Goal: Transaction & Acquisition: Book appointment/travel/reservation

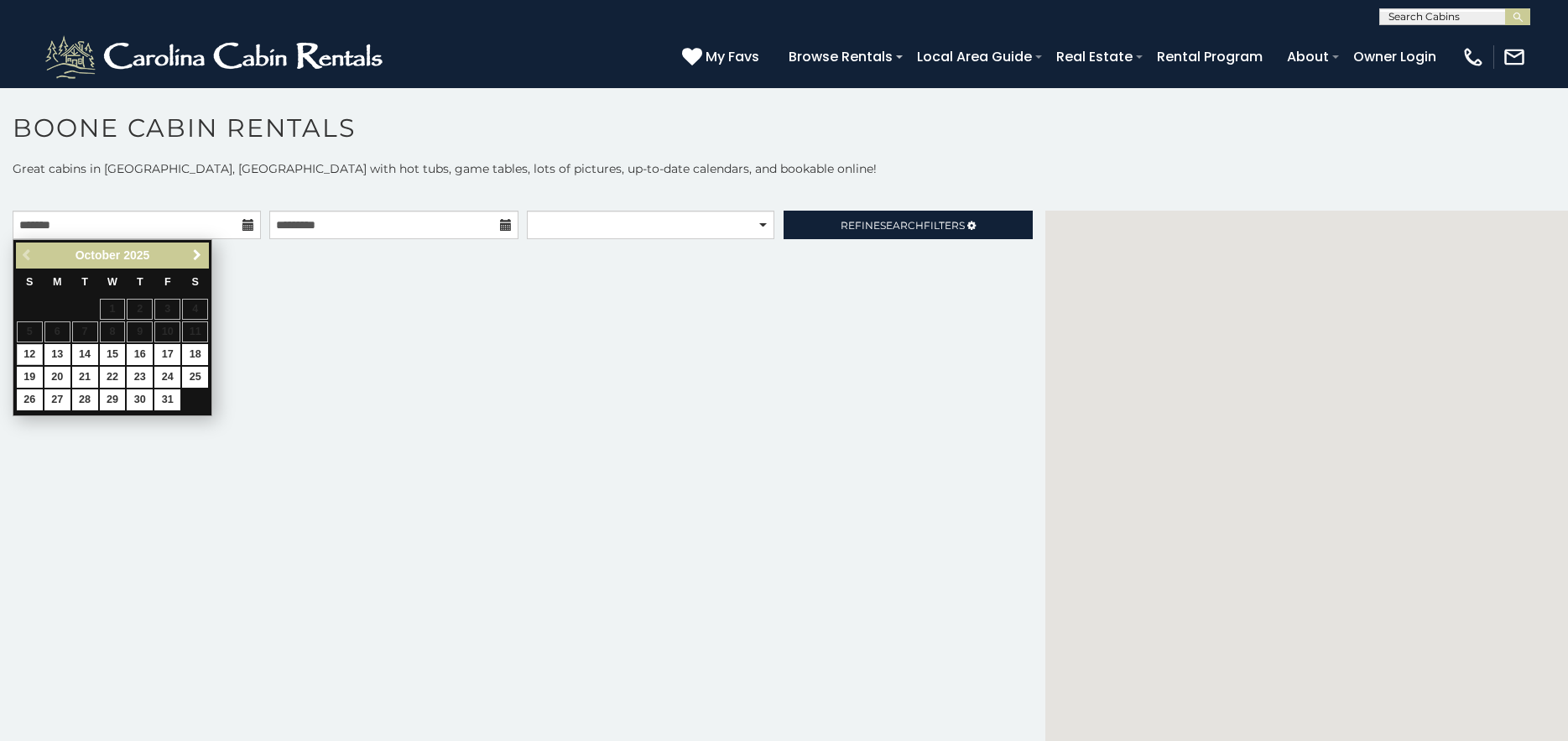
click at [197, 257] on span "Next" at bounding box center [197, 255] width 14 height 14
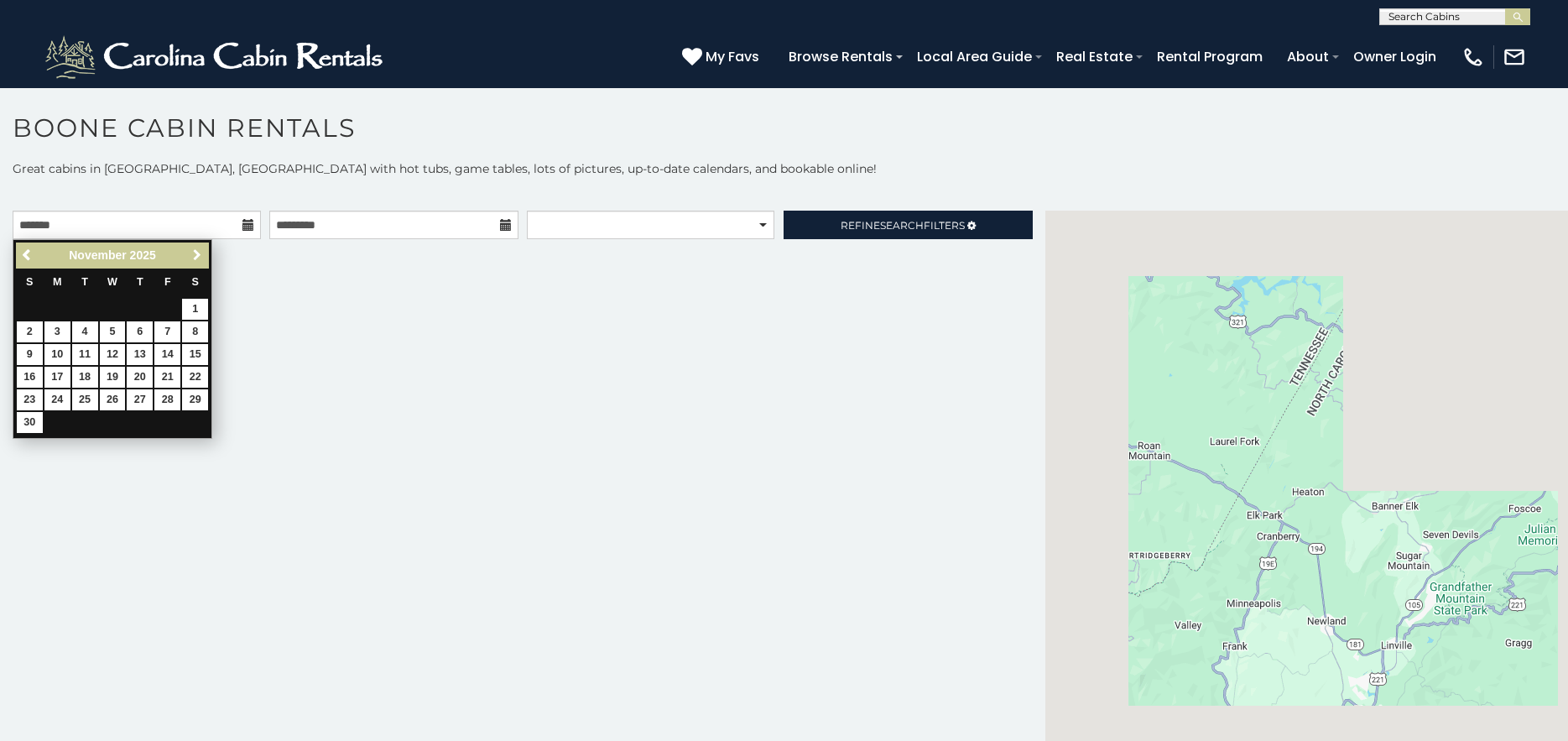
click at [197, 257] on span "Next" at bounding box center [197, 255] width 14 height 14
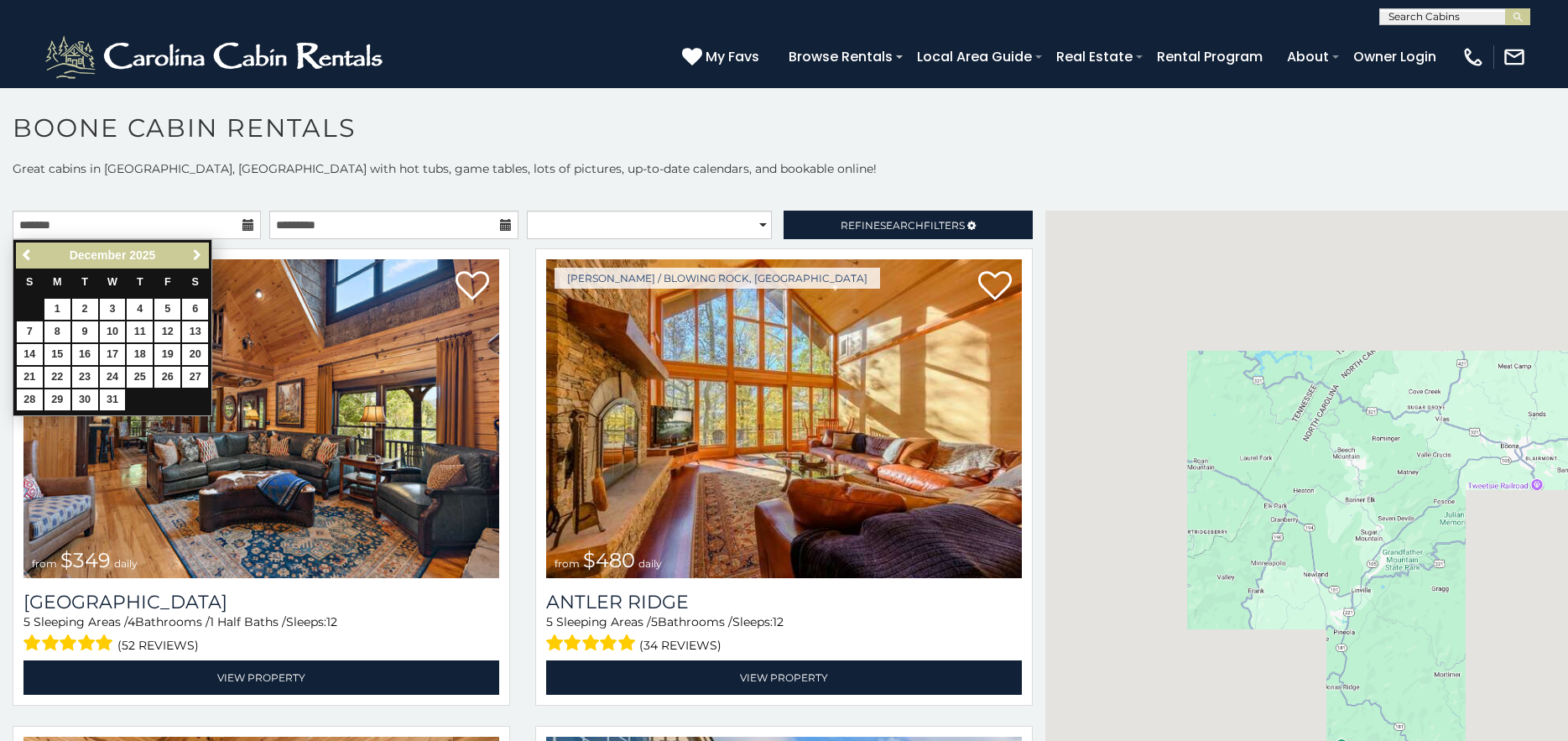
click at [197, 257] on span "Next" at bounding box center [197, 255] width 14 height 14
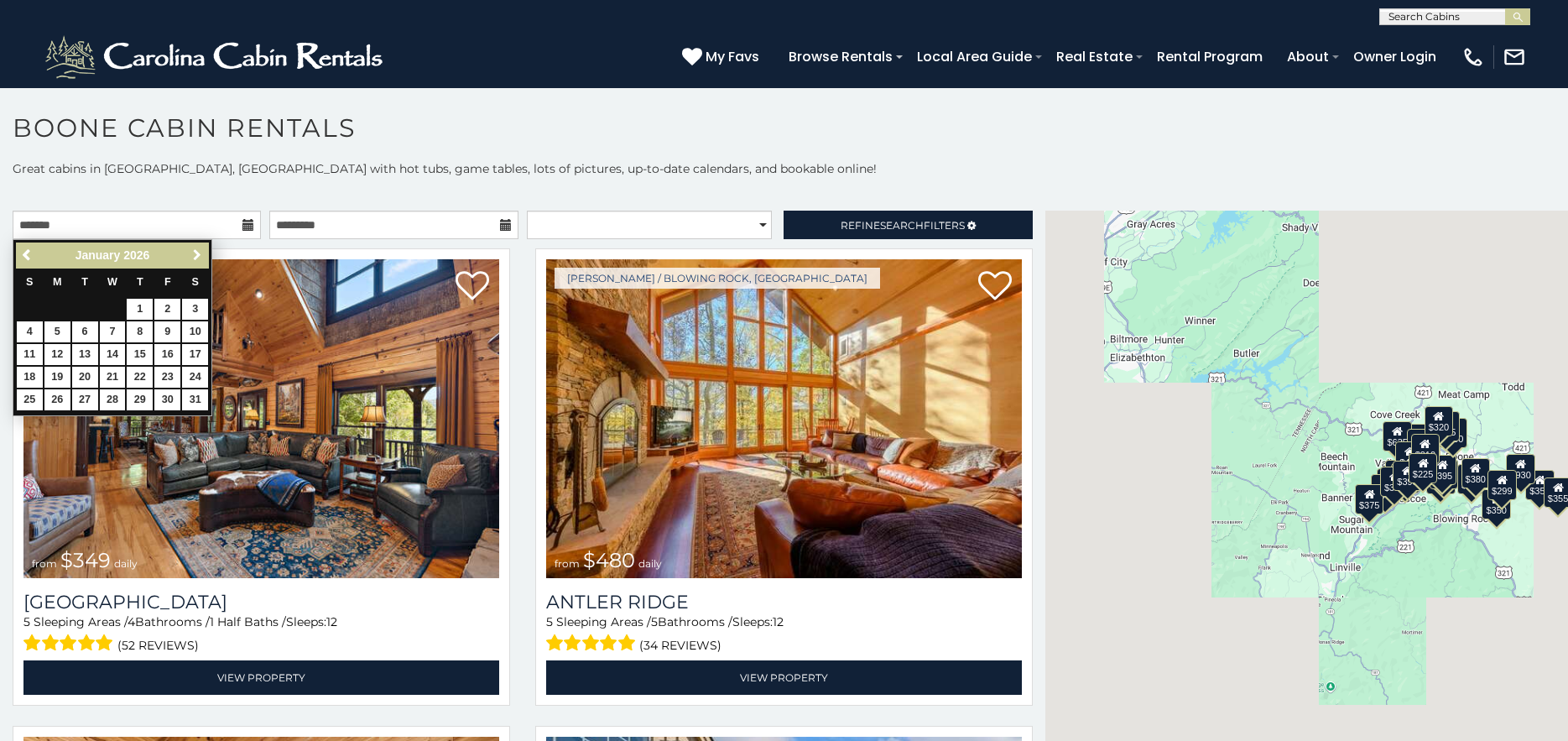
click at [197, 257] on span "Next" at bounding box center [197, 255] width 14 height 14
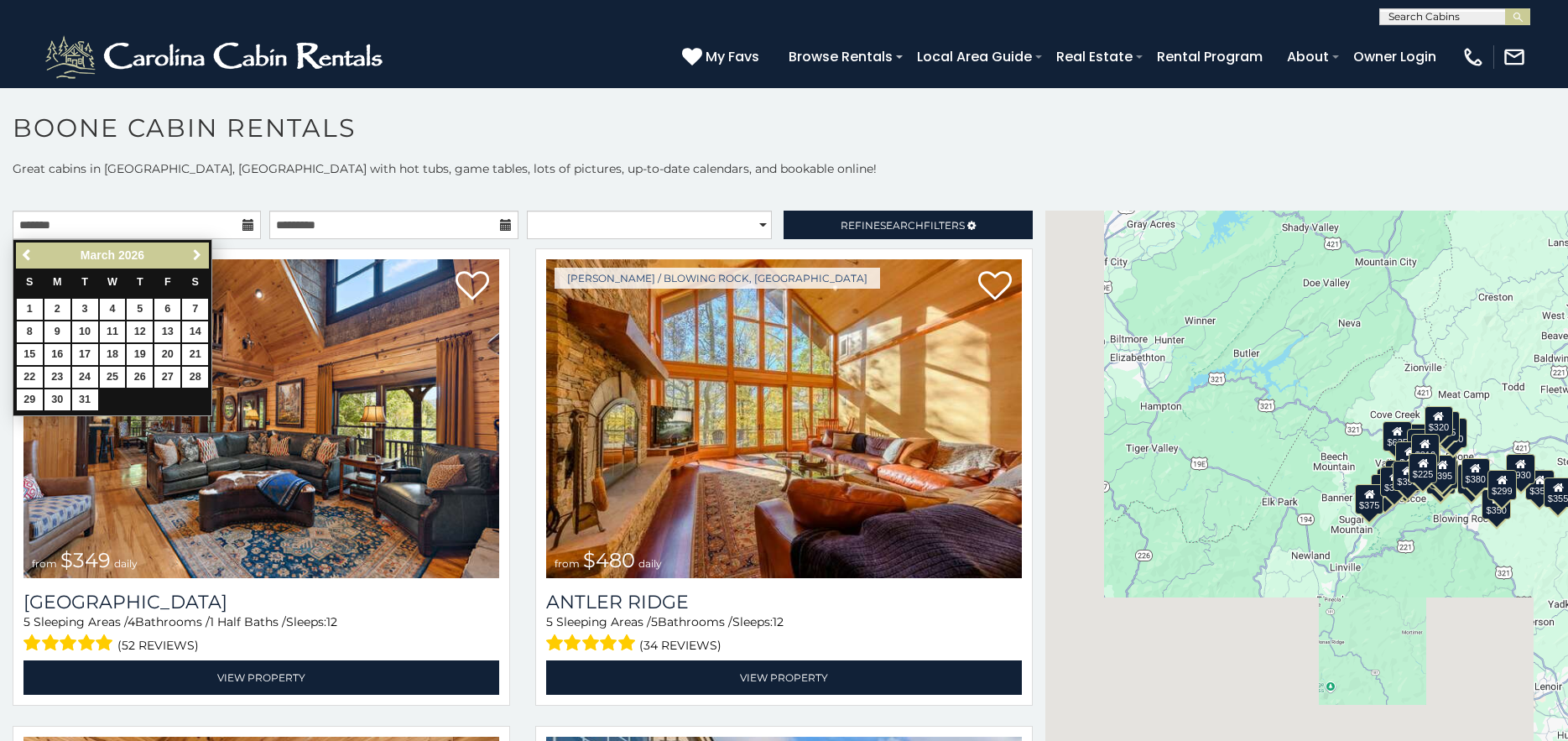
click at [197, 257] on span "Next" at bounding box center [197, 255] width 14 height 14
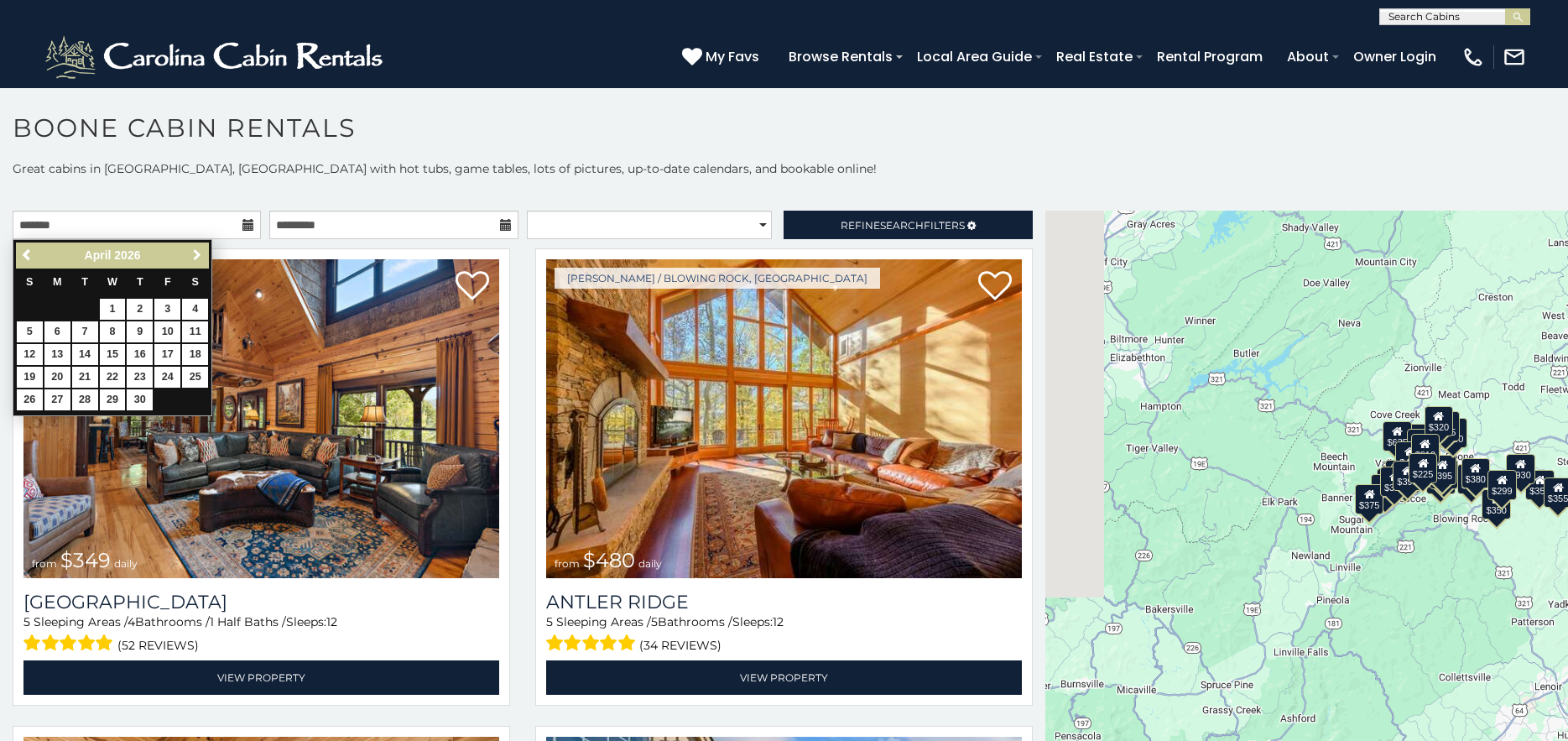
click at [197, 257] on span "Next" at bounding box center [197, 255] width 14 height 14
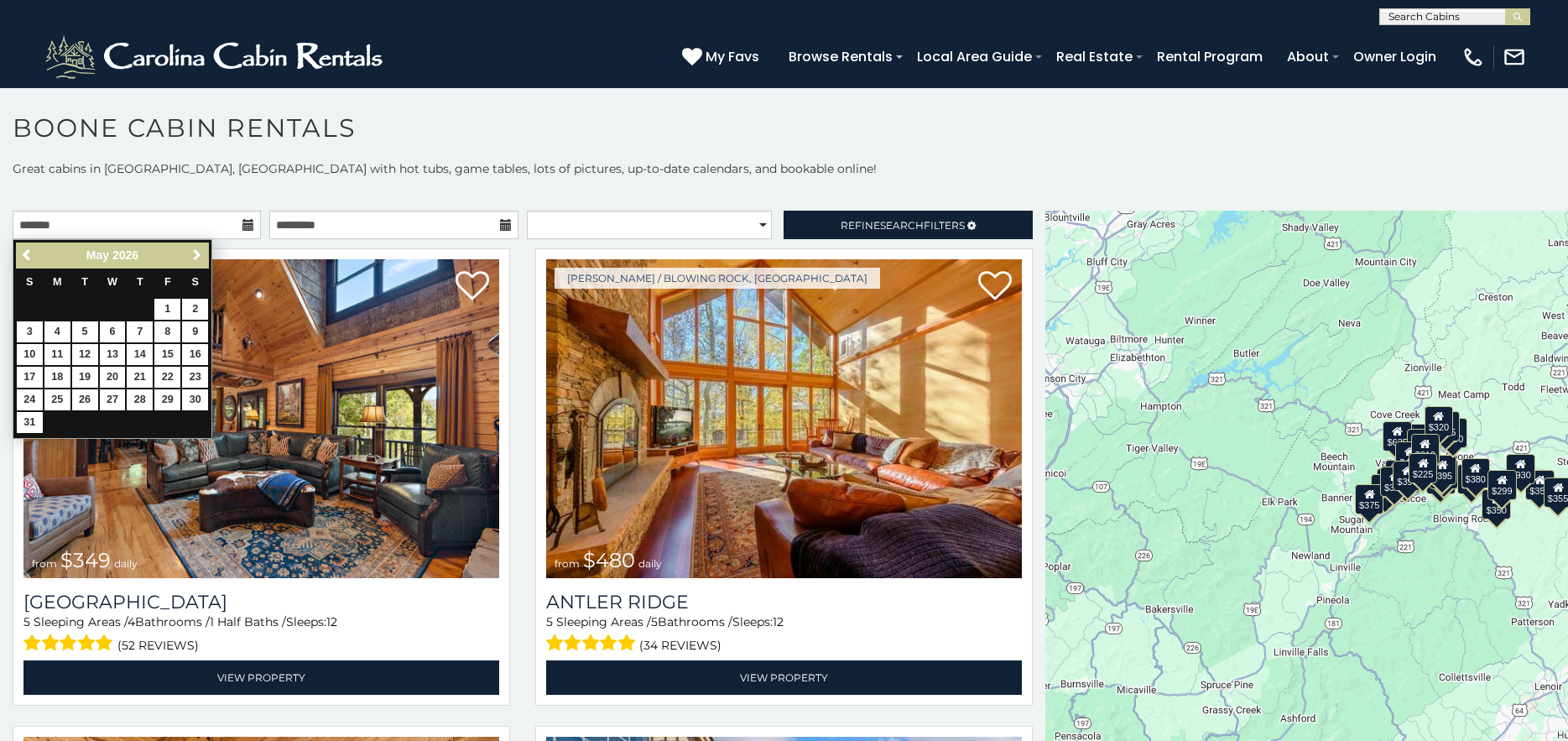
click at [197, 257] on span "Next" at bounding box center [197, 255] width 14 height 14
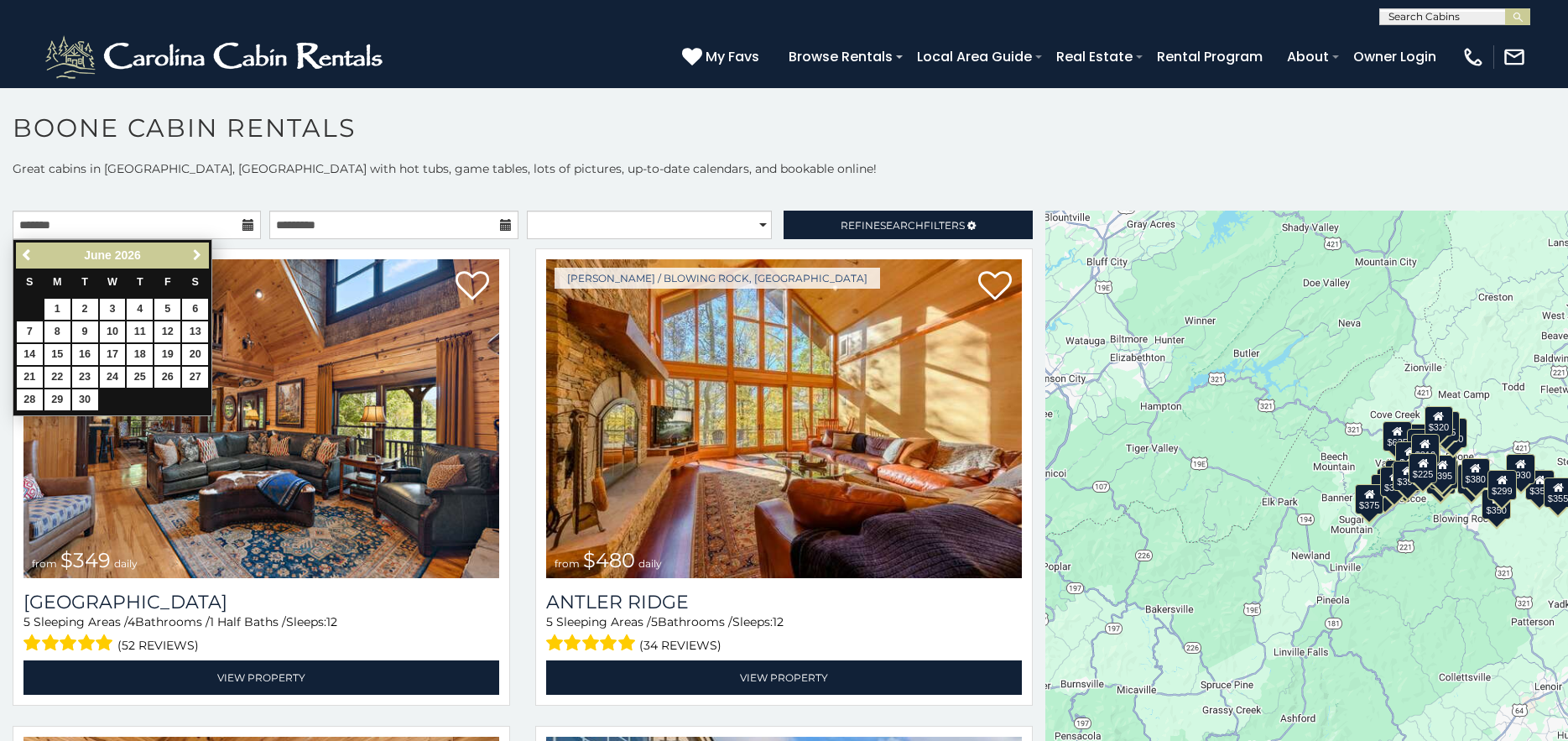
click at [197, 257] on span "Next" at bounding box center [197, 255] width 14 height 14
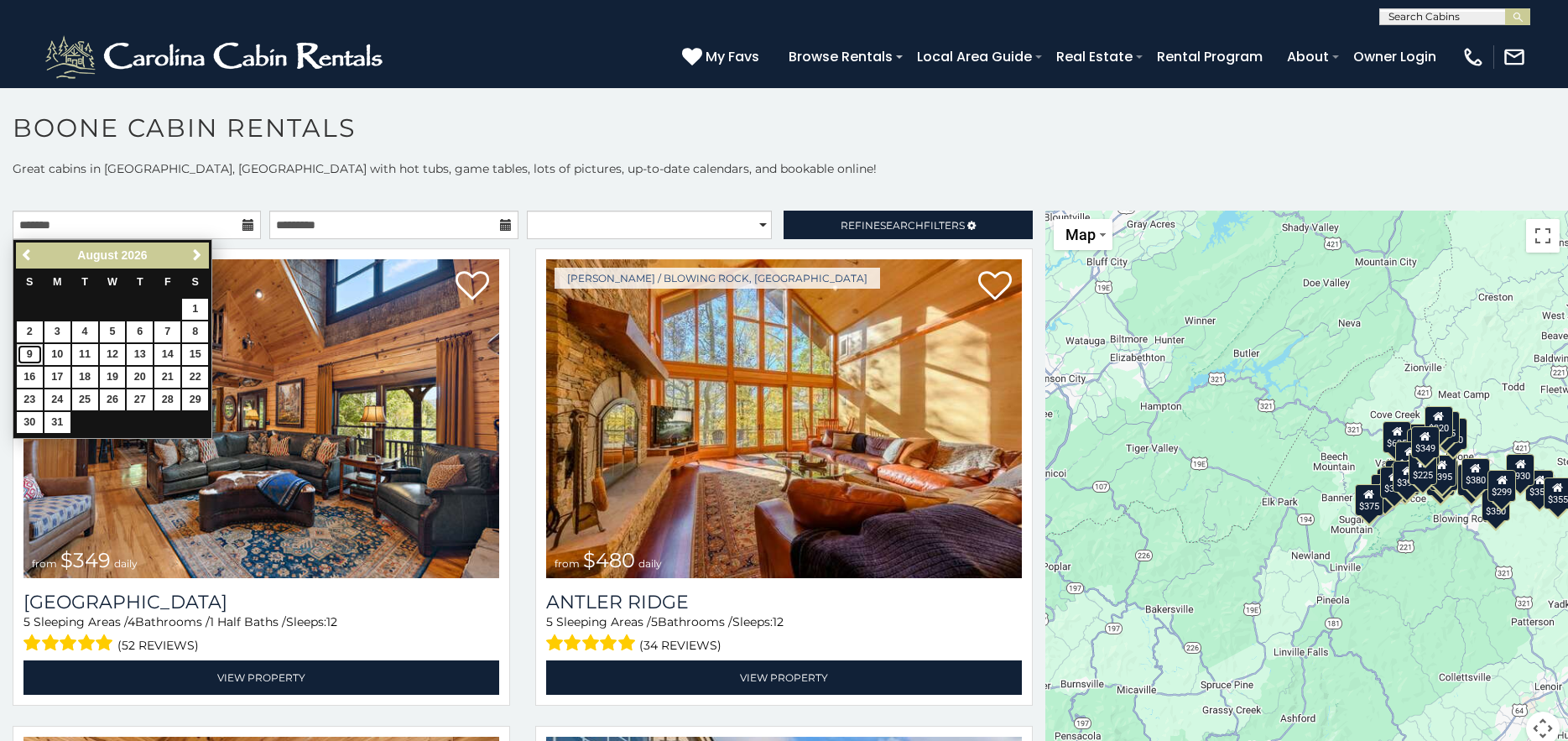
click at [30, 353] on link "9" at bounding box center [30, 354] width 26 height 21
type input "**********"
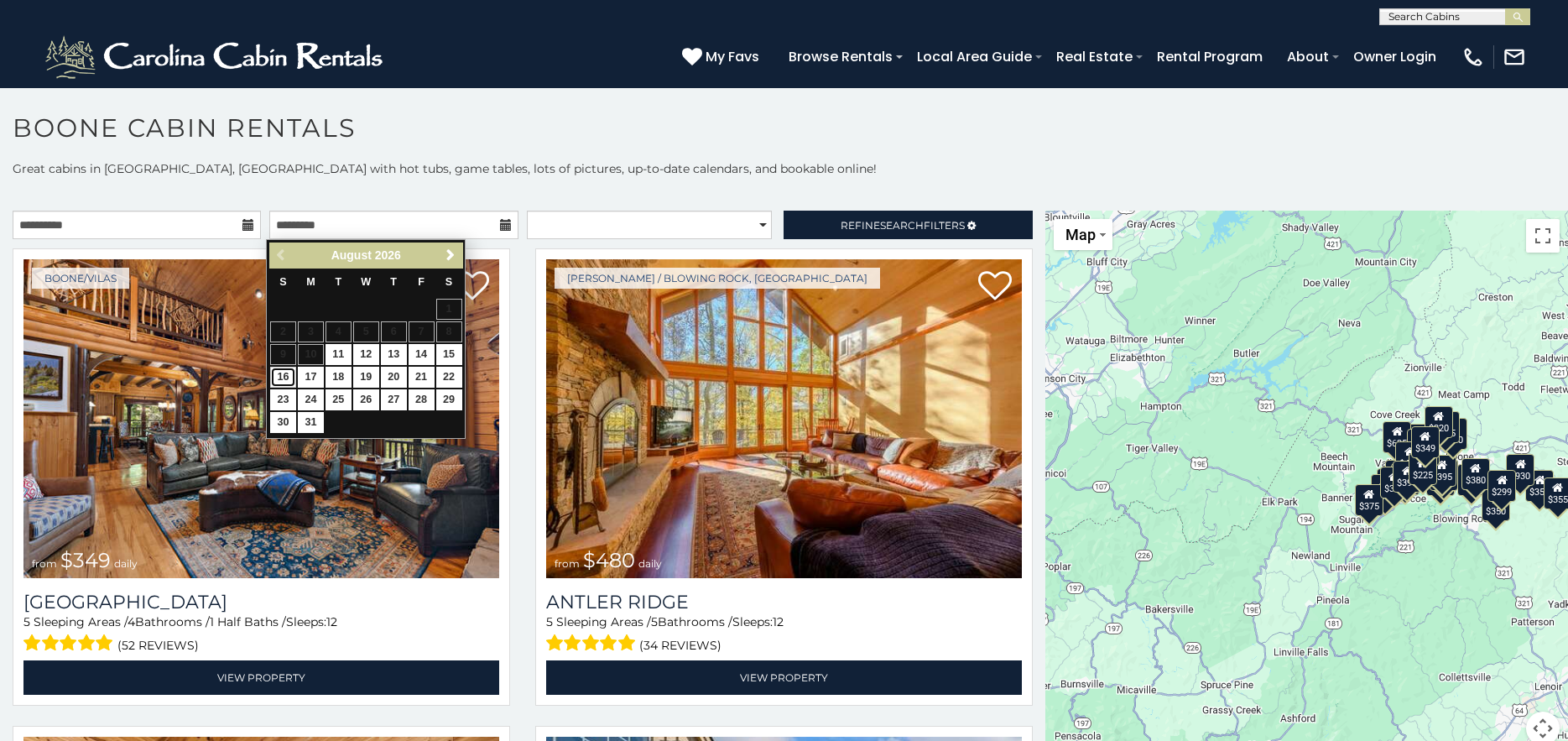
click at [278, 377] on link "16" at bounding box center [283, 376] width 26 height 21
type input "**********"
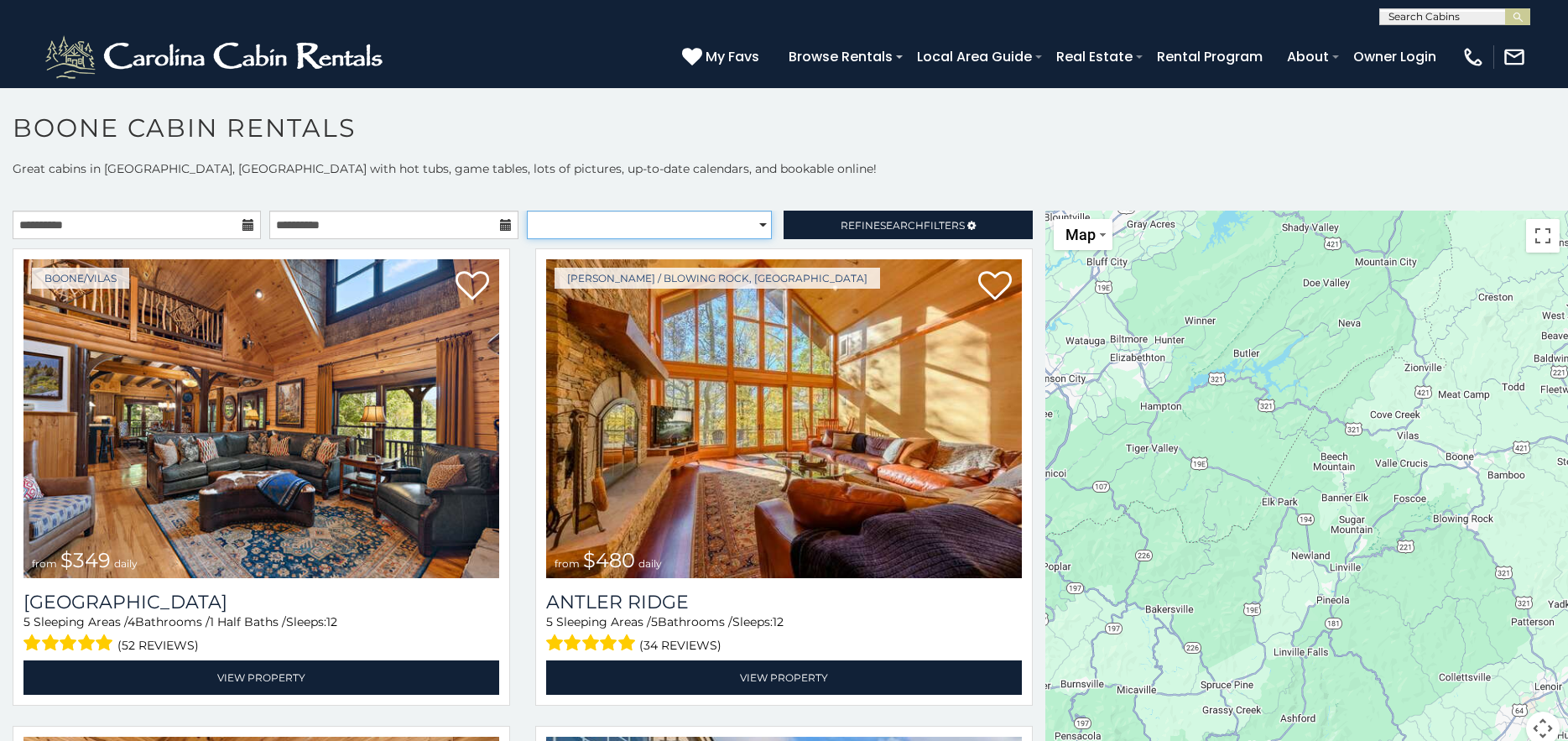
click at [611, 231] on select "**********" at bounding box center [650, 224] width 245 height 29
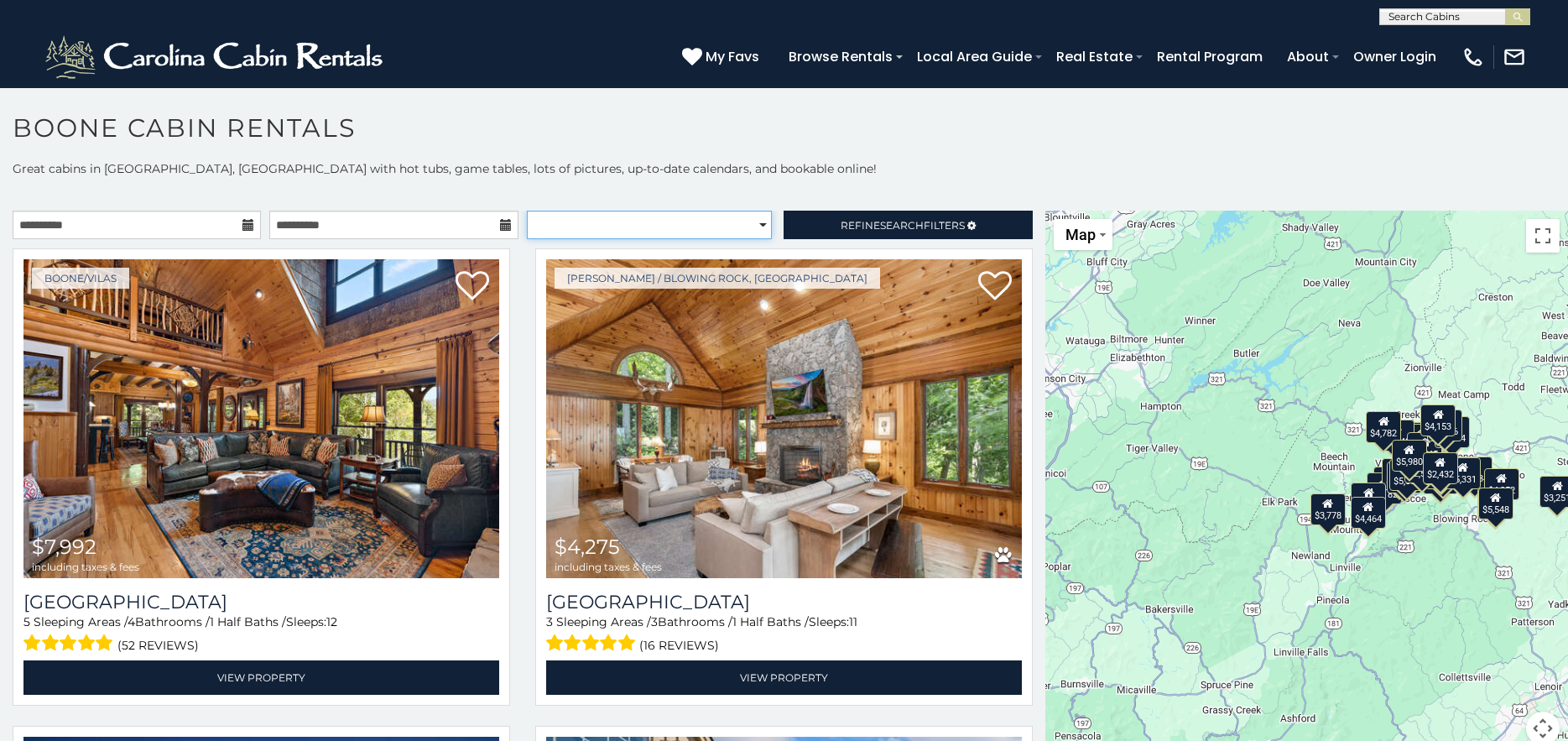
select select "*********"
click at [527, 210] on select "**********" at bounding box center [650, 224] width 245 height 29
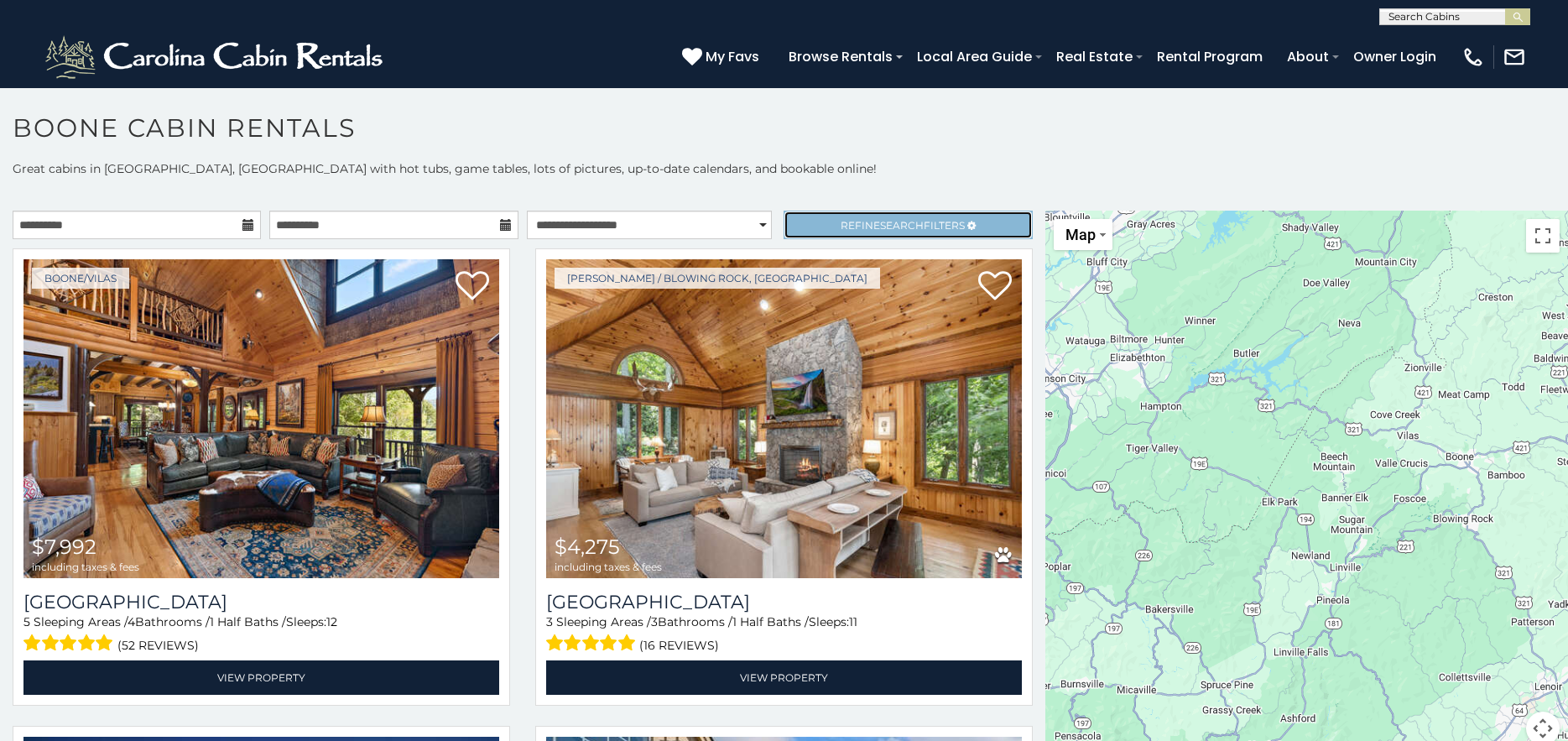
click at [880, 229] on span "Search" at bounding box center [902, 225] width 43 height 13
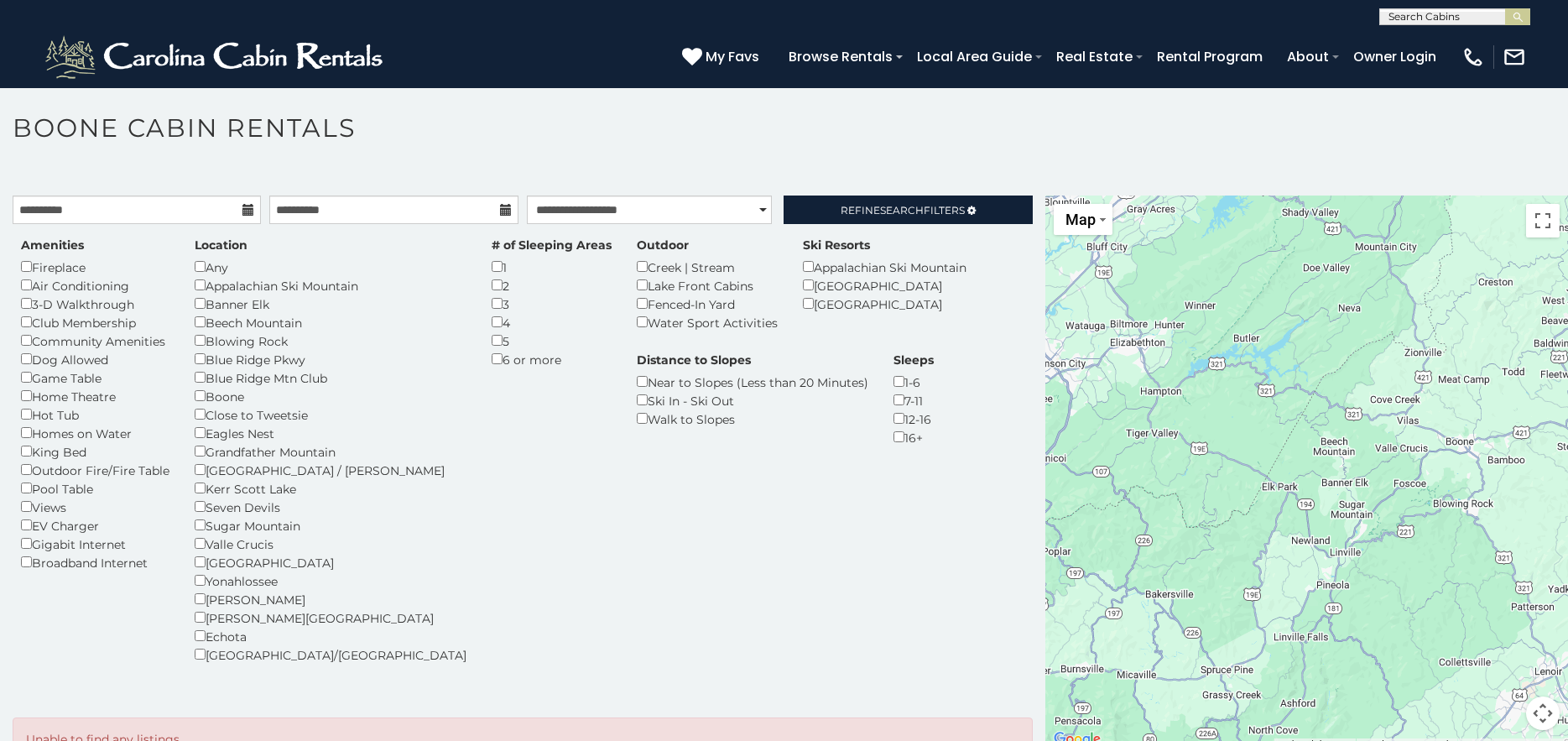
click at [26, 475] on div "Outdoor Fire/Fire Table" at bounding box center [95, 470] width 149 height 18
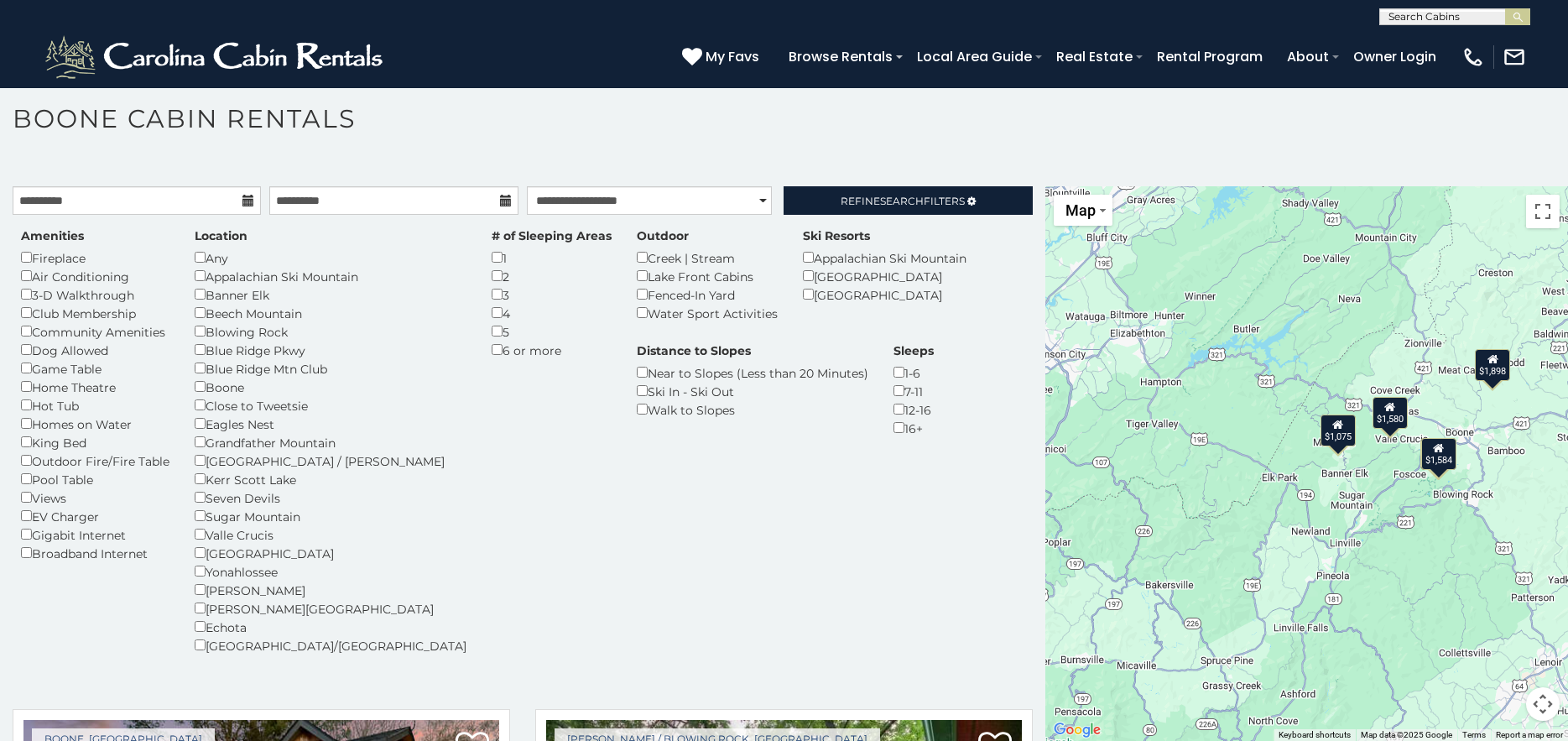
click at [199, 378] on div "Boone" at bounding box center [330, 387] width 272 height 18
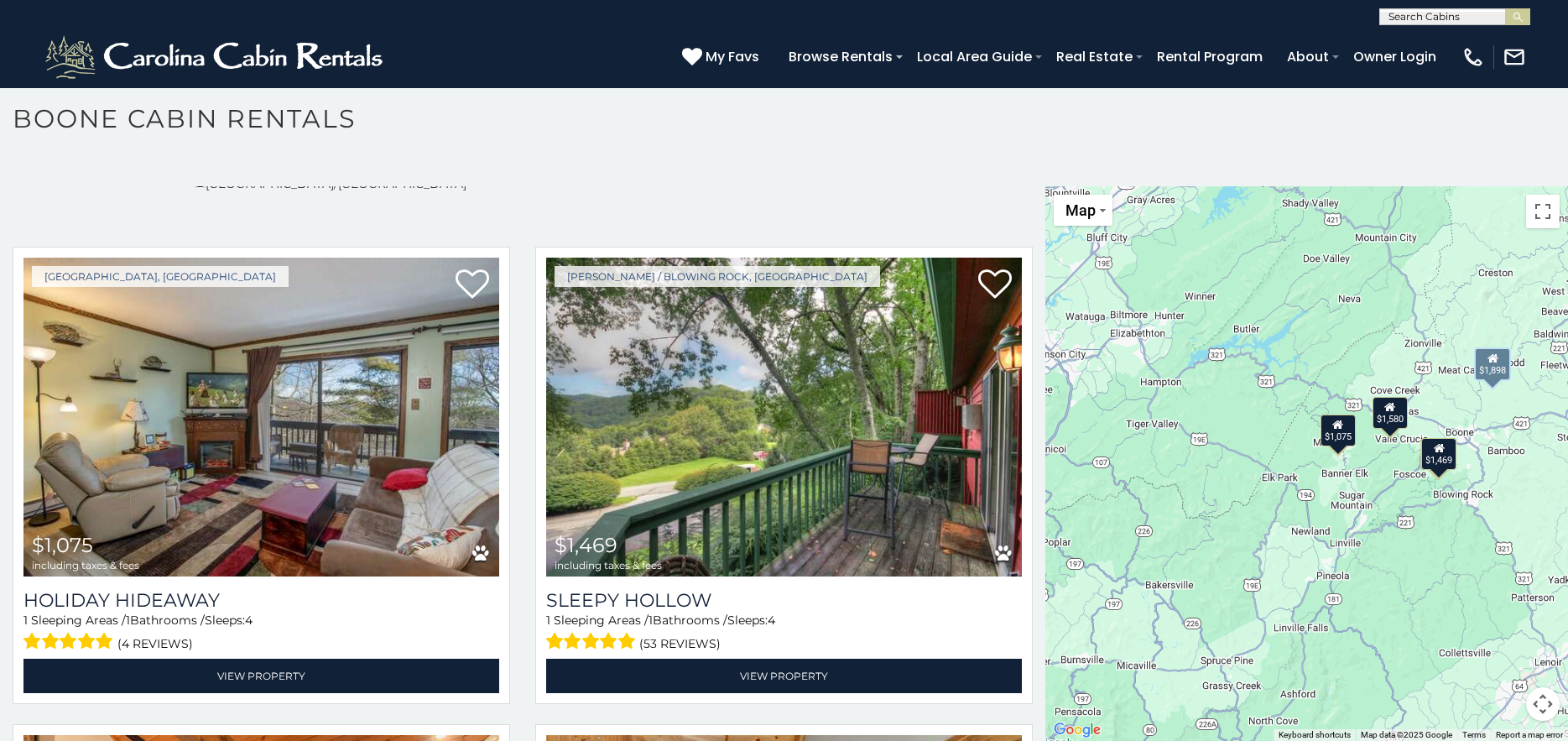
scroll to position [588, 0]
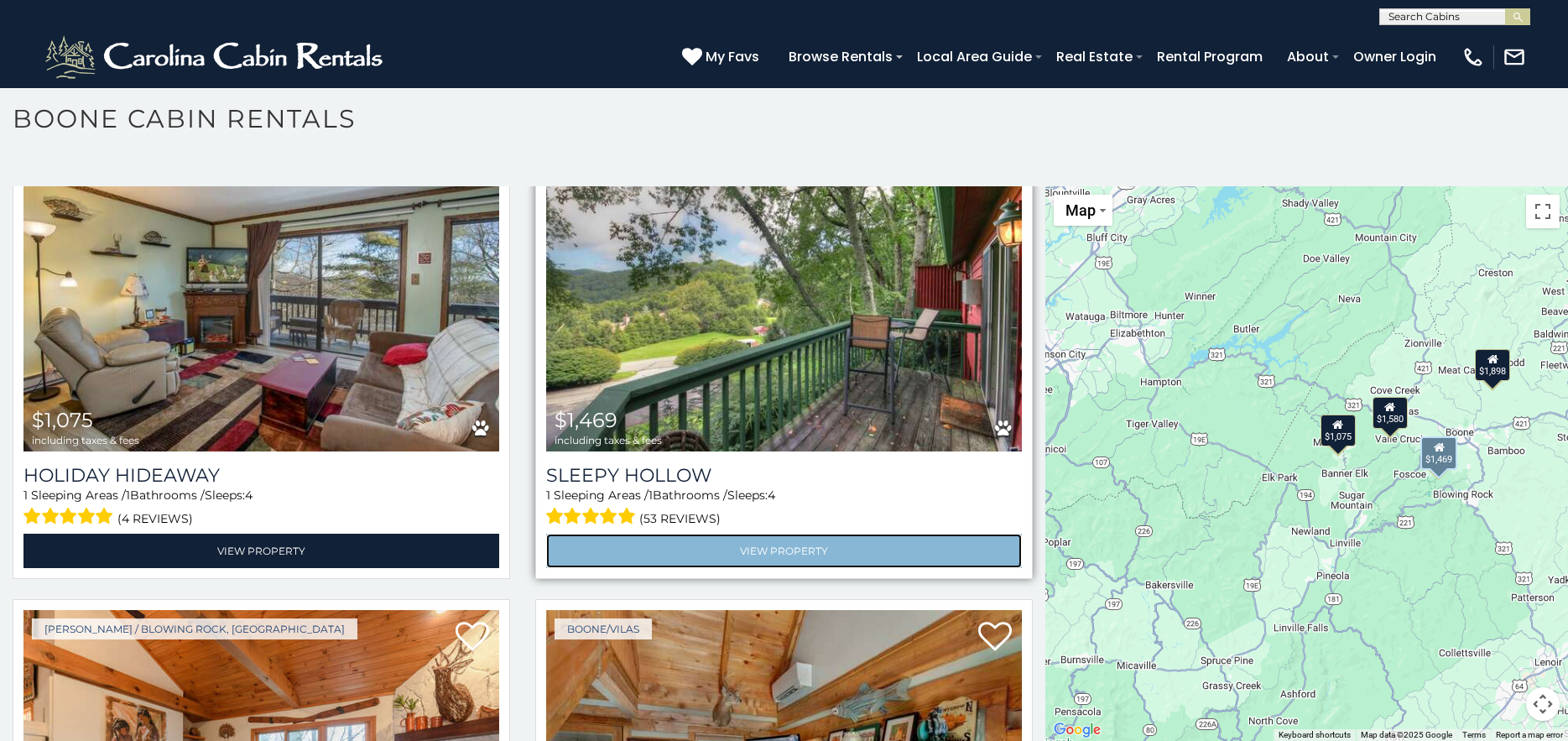
click at [774, 535] on link "View Property" at bounding box center [784, 550] width 476 height 34
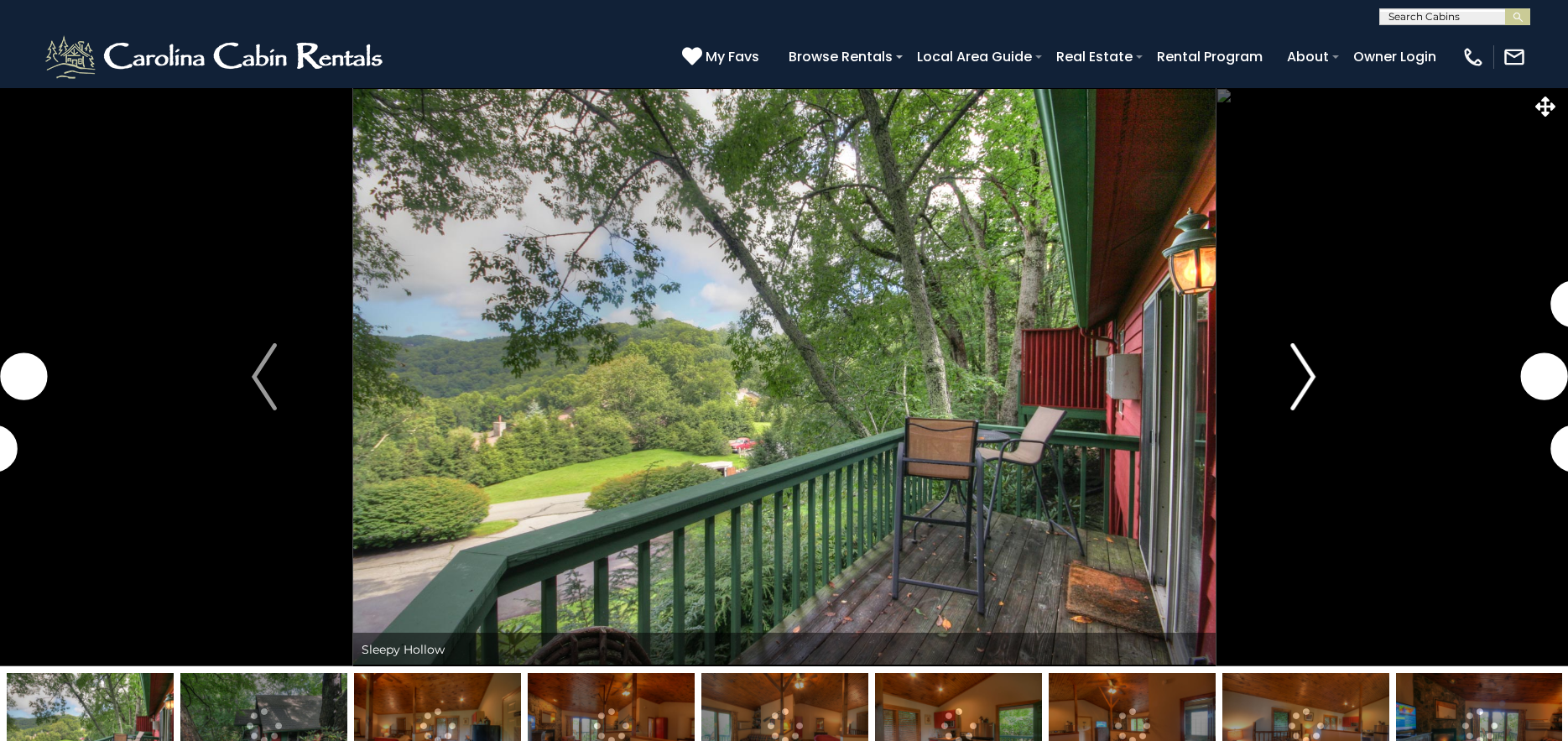
click at [1310, 375] on img "Next" at bounding box center [1303, 376] width 25 height 67
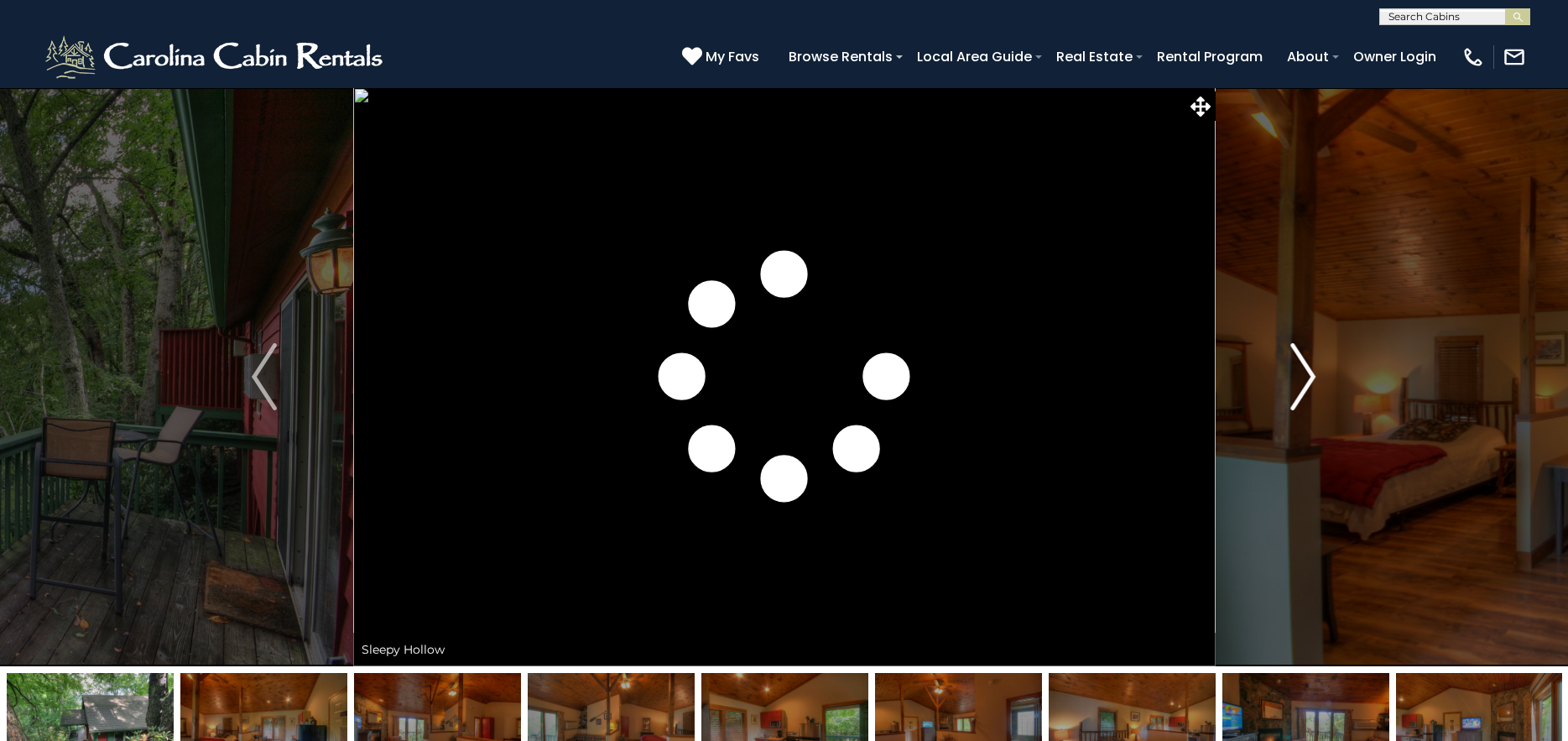
click at [1310, 375] on img "Next" at bounding box center [1303, 376] width 25 height 67
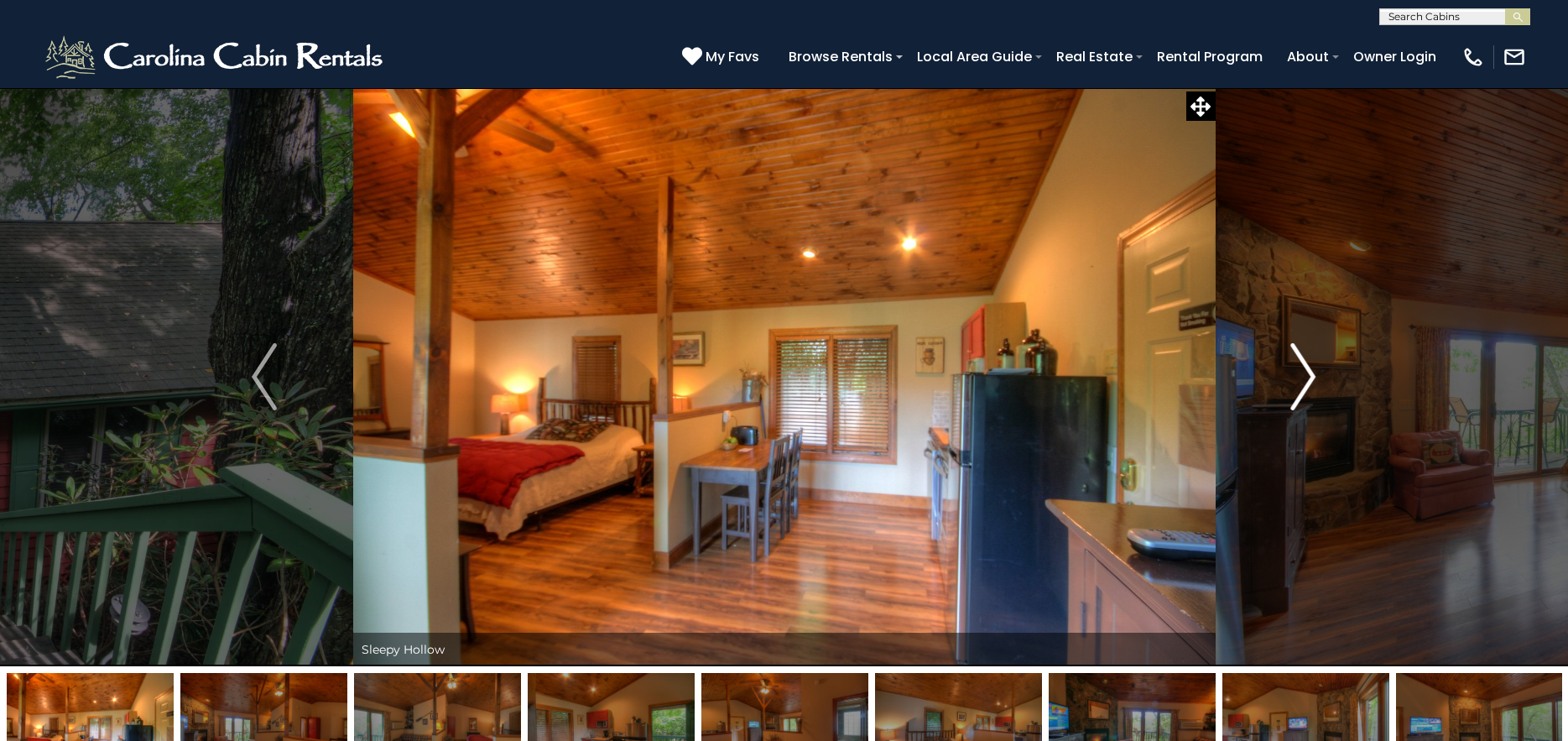
click at [1310, 375] on img "Next" at bounding box center [1303, 376] width 25 height 67
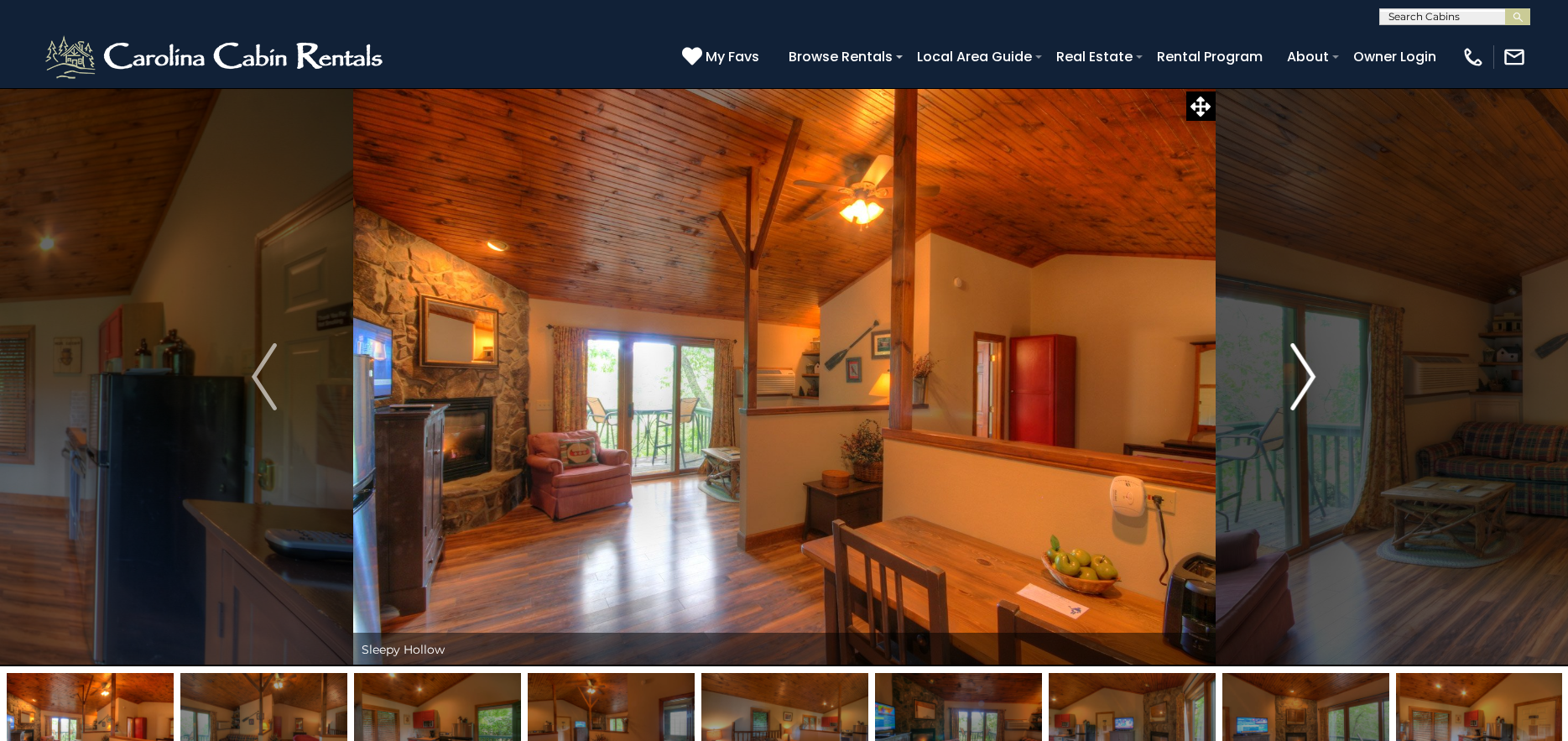
click at [1310, 375] on img "Next" at bounding box center [1303, 376] width 25 height 67
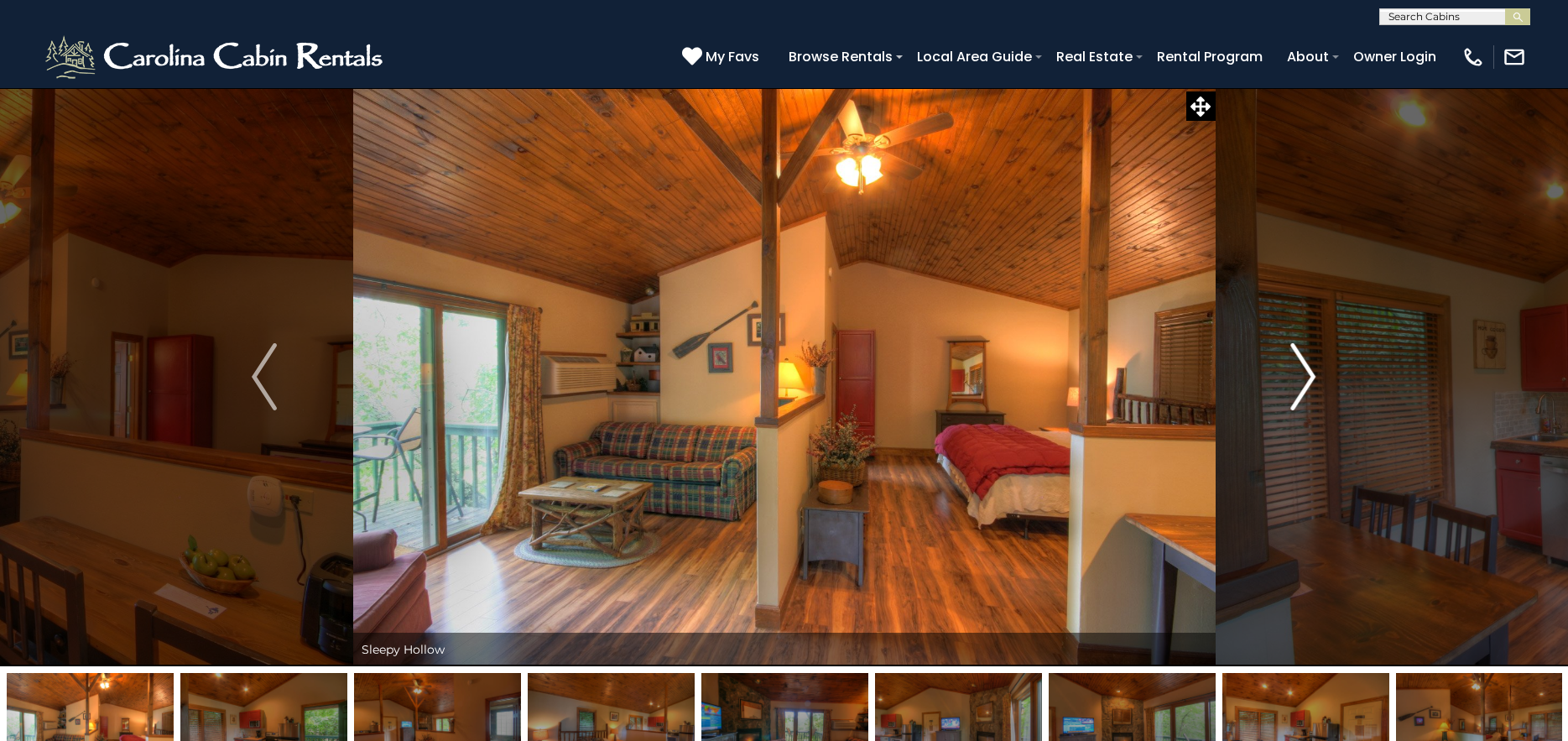
click at [1310, 375] on img "Next" at bounding box center [1303, 376] width 25 height 67
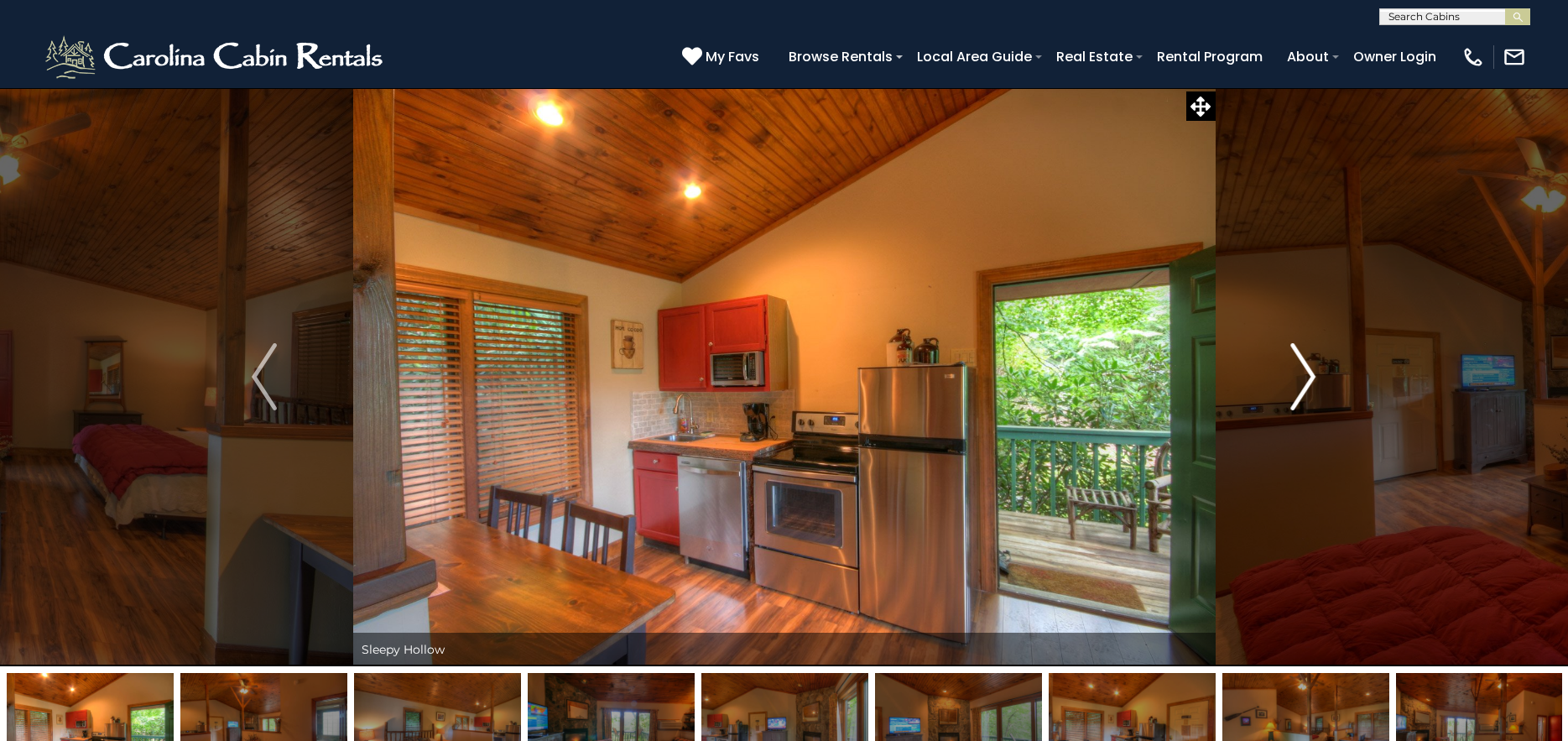
click at [1310, 375] on img "Next" at bounding box center [1303, 376] width 25 height 67
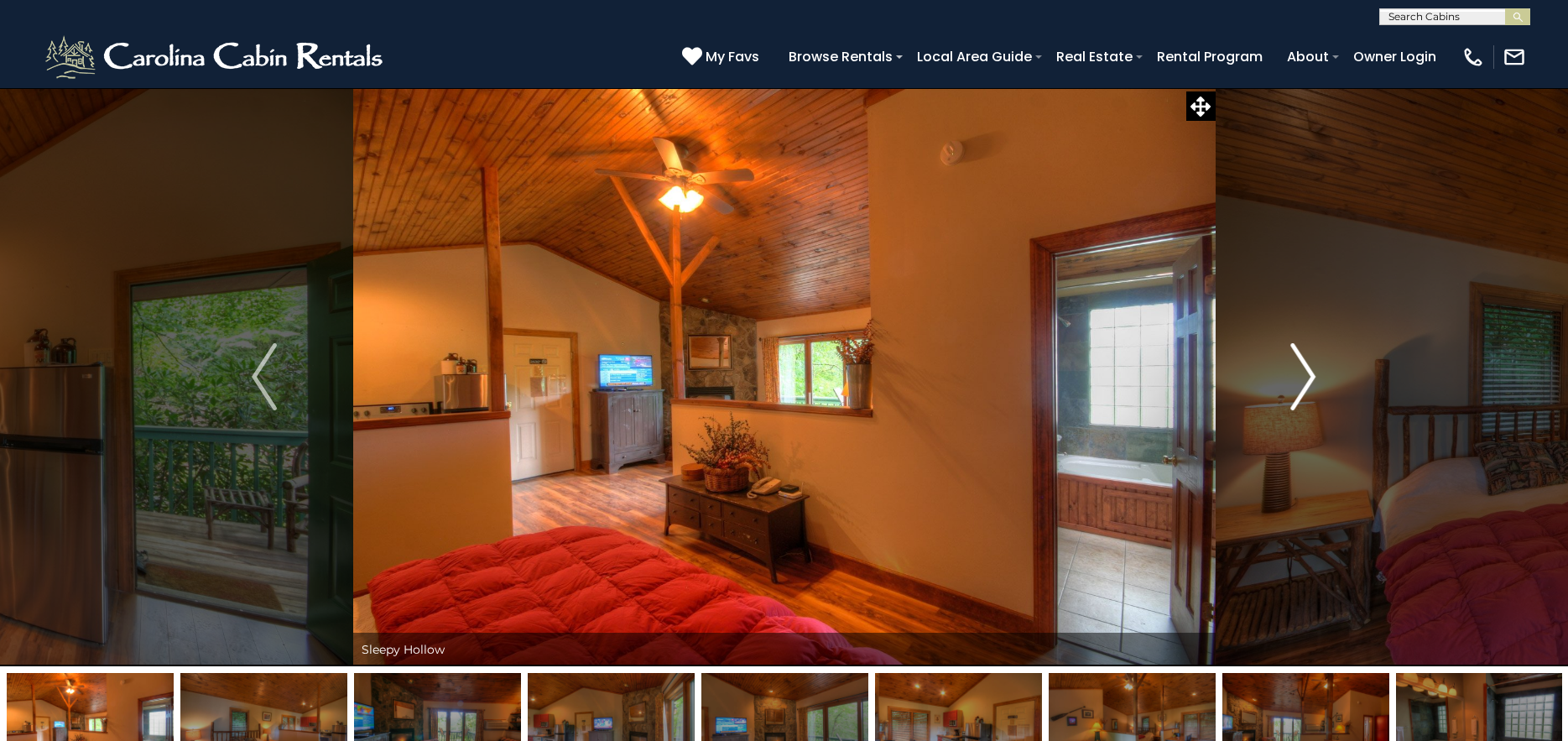
click at [1310, 375] on img "Next" at bounding box center [1303, 376] width 25 height 67
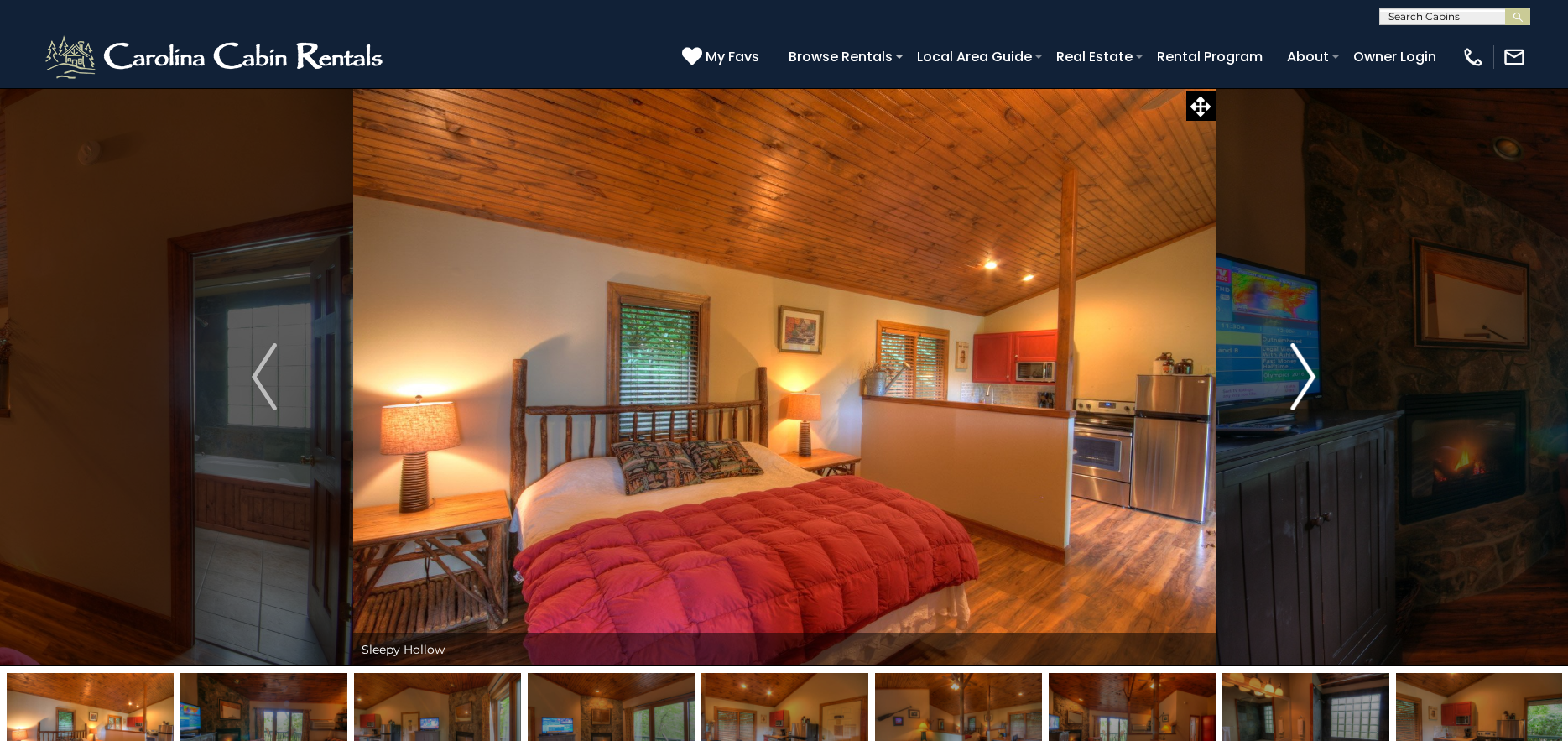
click at [1310, 375] on img "Next" at bounding box center [1303, 376] width 25 height 67
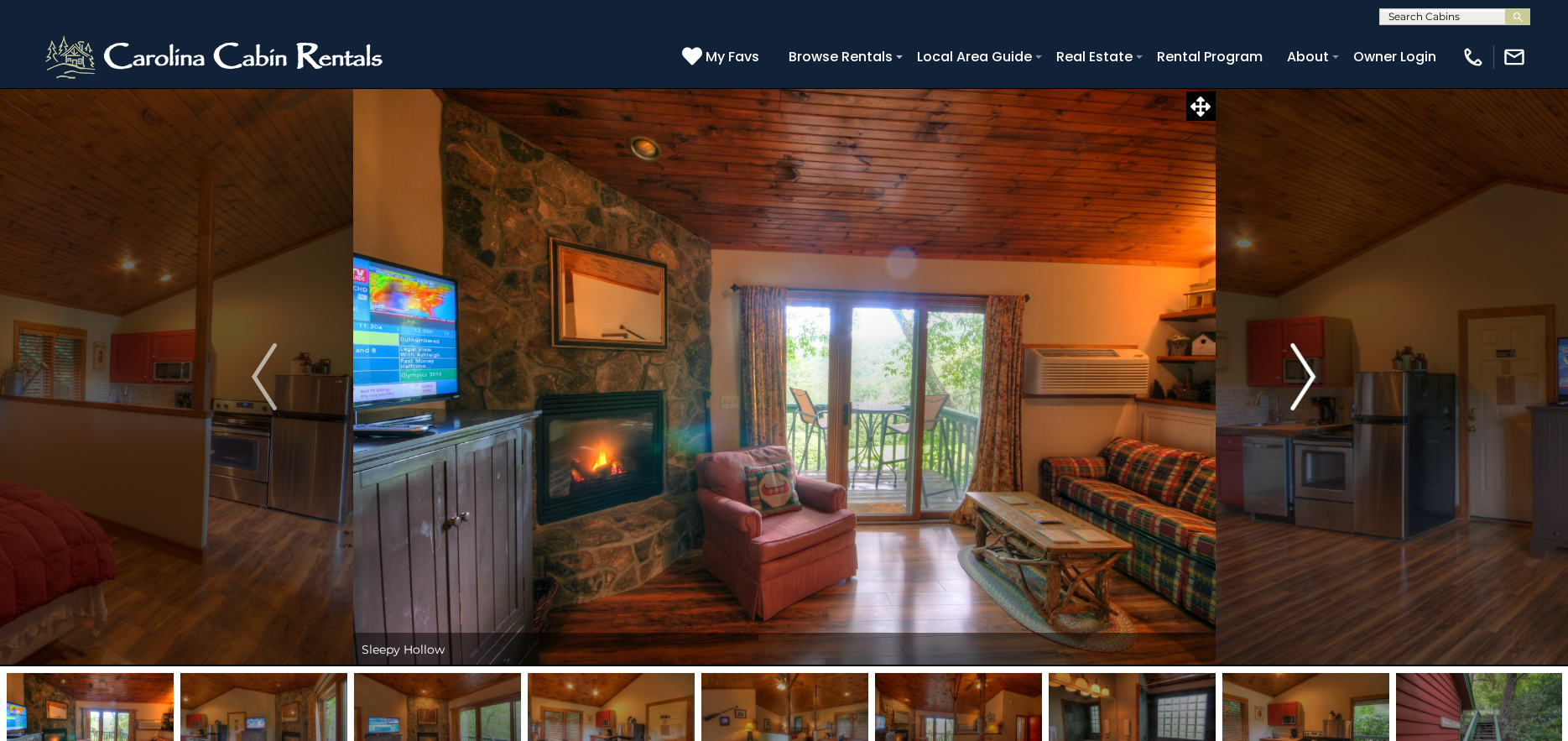
click at [1310, 375] on img "Next" at bounding box center [1303, 376] width 25 height 67
